Goal: Information Seeking & Learning: Learn about a topic

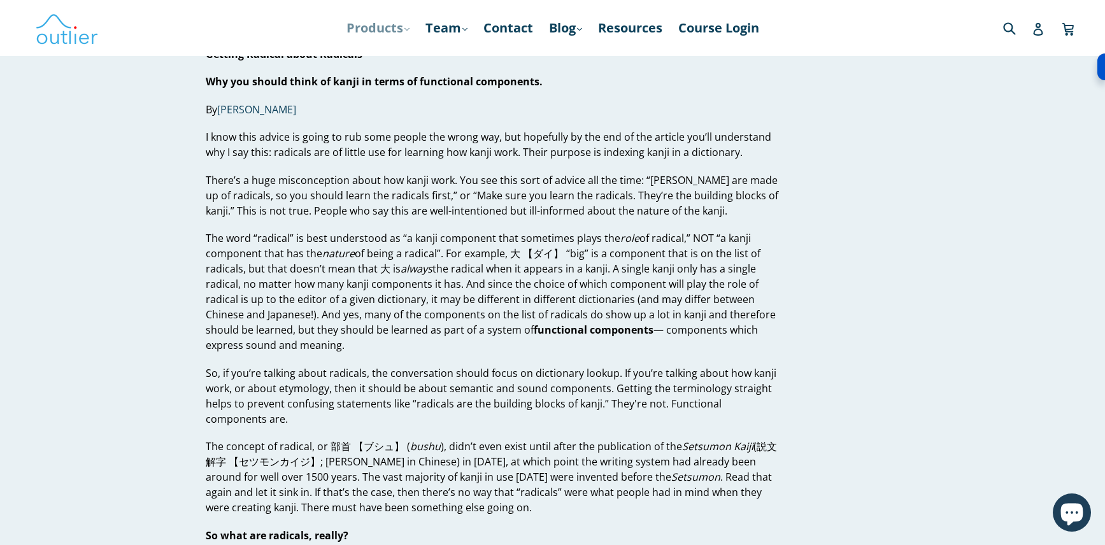
click at [387, 31] on link "Products .cls-1{fill:#231f20} expand" at bounding box center [378, 28] width 76 height 23
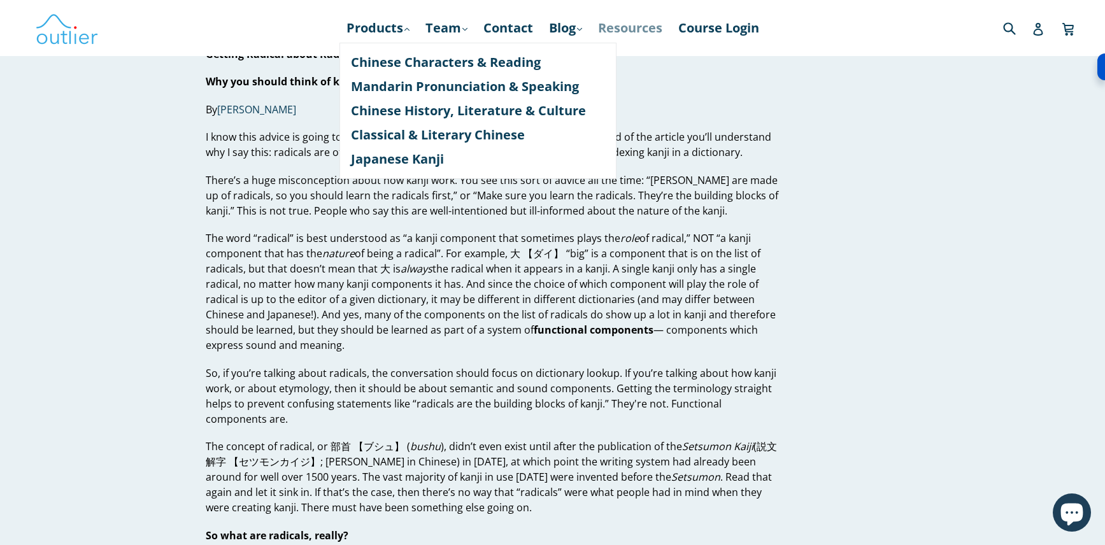
click at [634, 32] on link "Resources" at bounding box center [630, 28] width 77 height 23
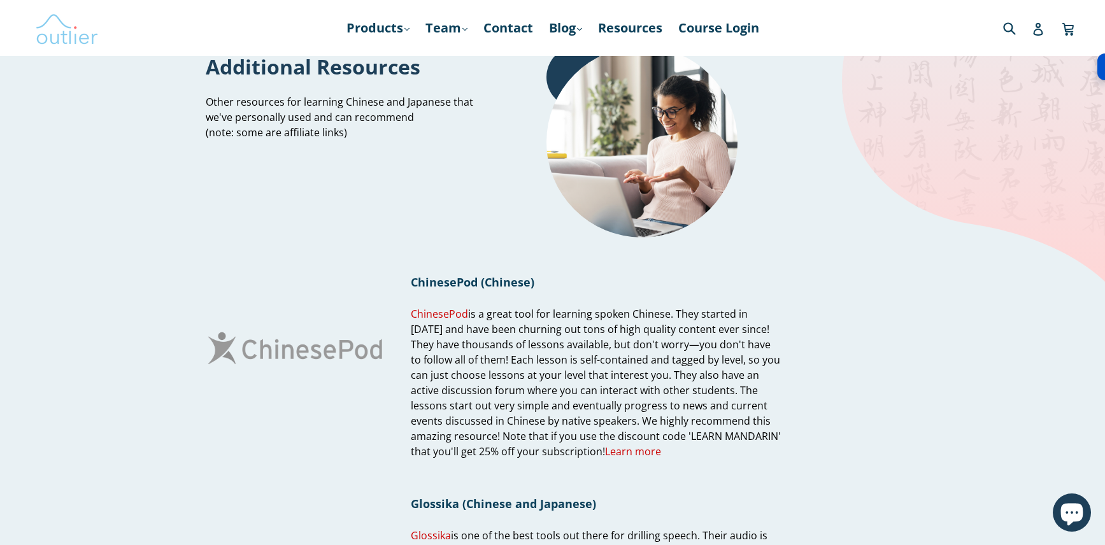
click at [62, 35] on img at bounding box center [67, 28] width 64 height 37
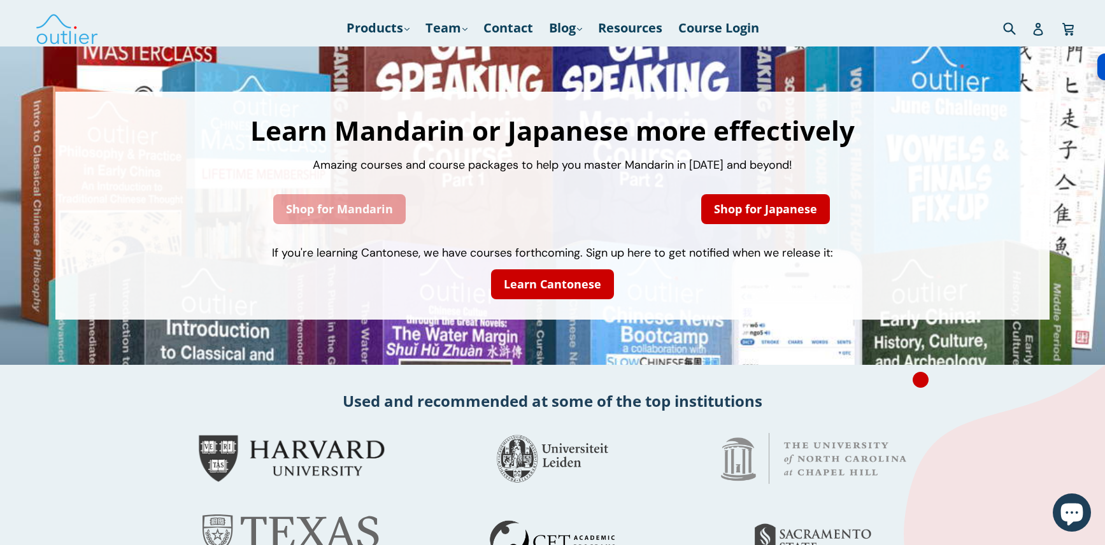
click at [386, 211] on link "Shop for Mandarin" at bounding box center [339, 209] width 132 height 30
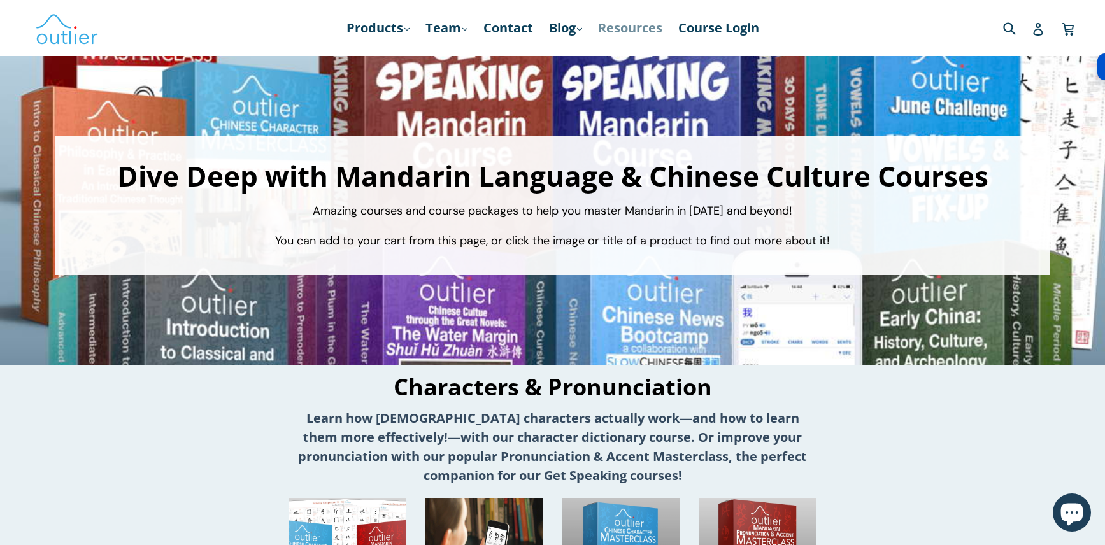
click at [645, 32] on link "Resources" at bounding box center [630, 28] width 77 height 23
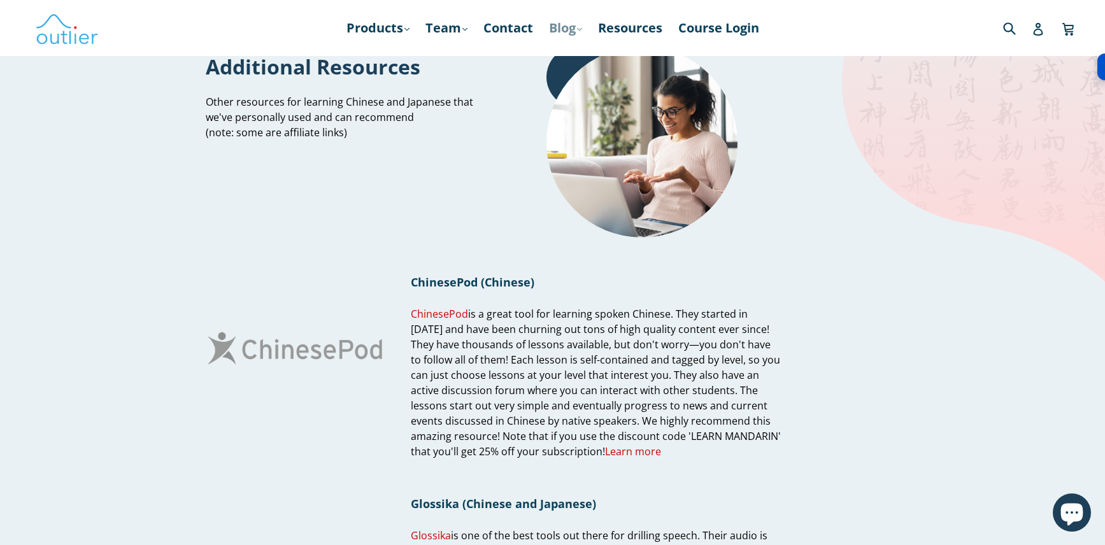
click at [559, 33] on link "Blog .cls-1{fill:#231f20} expand" at bounding box center [566, 28] width 46 height 23
click at [590, 62] on link "Chinese" at bounding box center [591, 62] width 77 height 24
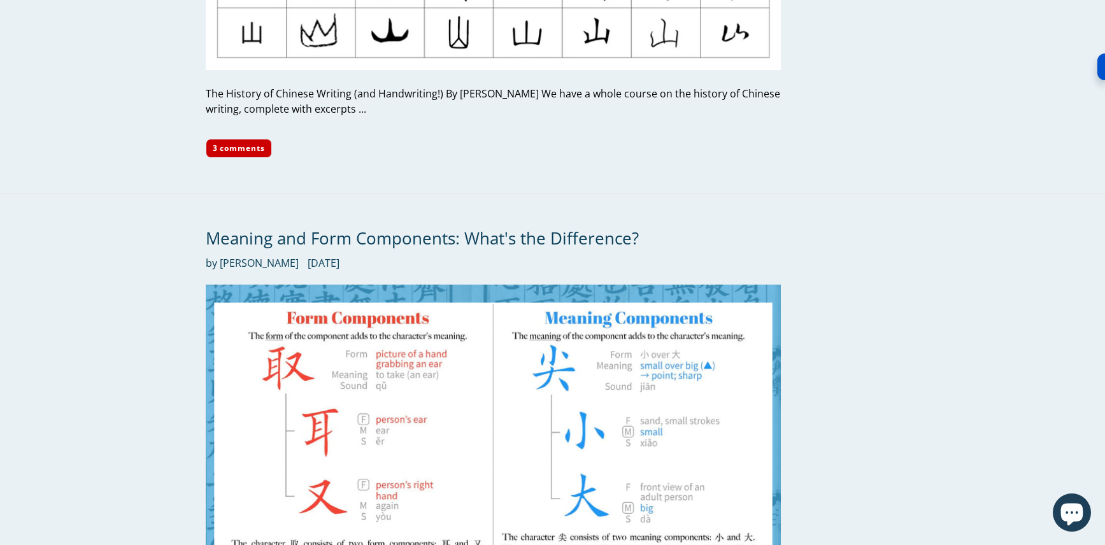
scroll to position [5257, 0]
